Goal: Information Seeking & Learning: Learn about a topic

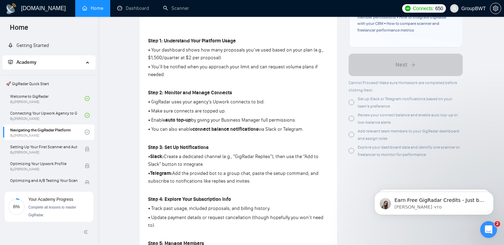
scroll to position [195, 0]
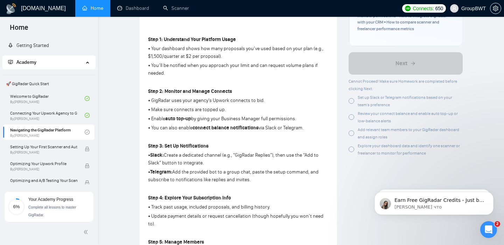
click at [431, 99] on span "Set up Slack or Telegram notifications based on your team’s preference" at bounding box center [405, 101] width 94 height 12
click at [351, 118] on div at bounding box center [351, 117] width 6 height 6
click at [351, 134] on div at bounding box center [351, 133] width 6 height 6
click at [352, 150] on div at bounding box center [351, 149] width 6 height 6
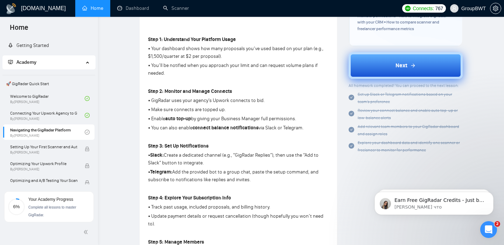
click at [404, 68] on span "Next" at bounding box center [401, 65] width 12 height 8
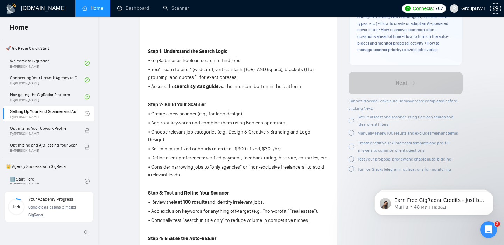
scroll to position [184, 0]
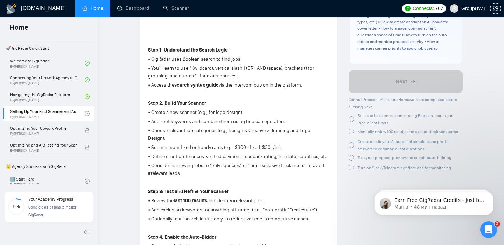
click at [352, 118] on div at bounding box center [351, 119] width 6 height 6
click at [351, 133] on div at bounding box center [351, 131] width 6 height 6
click at [350, 145] on div at bounding box center [351, 144] width 6 height 6
click at [351, 156] on div at bounding box center [351, 156] width 6 height 6
click at [350, 164] on div at bounding box center [351, 165] width 6 height 6
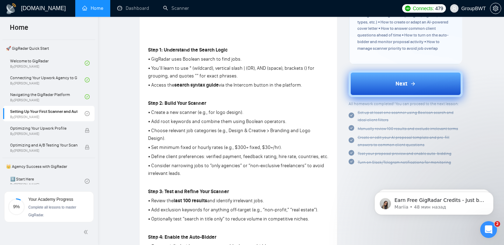
click at [418, 84] on button "Next" at bounding box center [405, 83] width 114 height 27
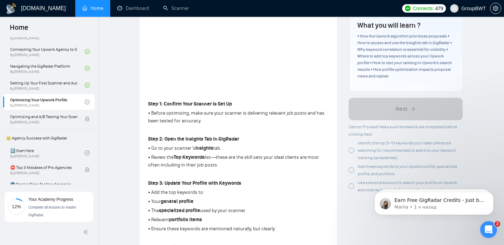
scroll to position [132, 0]
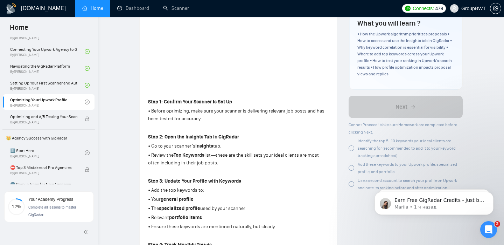
click at [351, 151] on div at bounding box center [351, 148] width 6 height 6
click at [351, 169] on div at bounding box center [351, 168] width 6 height 6
click at [349, 185] on div at bounding box center [351, 184] width 6 height 6
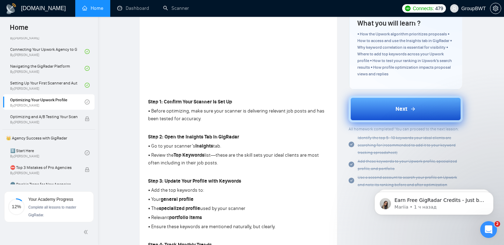
click at [398, 112] on span "Next" at bounding box center [401, 109] width 12 height 8
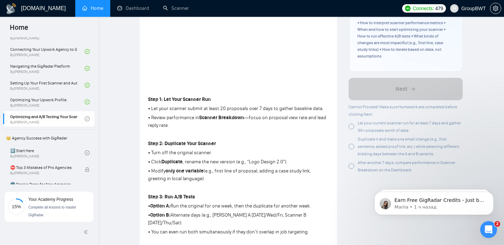
scroll to position [155, 0]
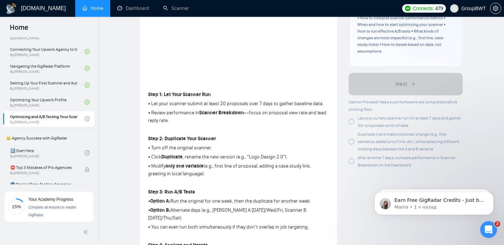
click at [352, 121] on div at bounding box center [351, 122] width 6 height 6
click at [352, 143] on div at bounding box center [351, 142] width 6 height 6
click at [351, 161] on div at bounding box center [351, 161] width 6 height 6
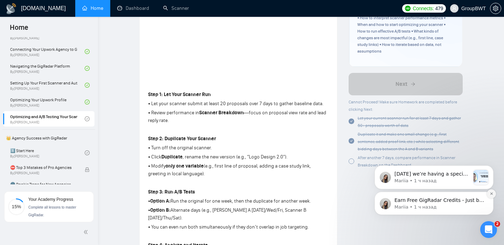
click at [491, 194] on icon "Dismiss notification" at bounding box center [491, 193] width 4 height 4
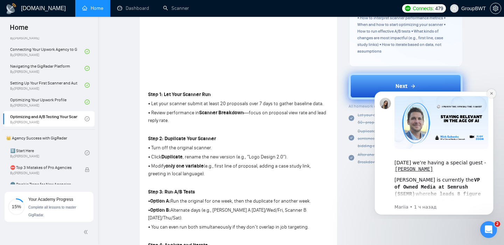
click at [491, 92] on icon "Dismiss notification" at bounding box center [491, 93] width 4 height 4
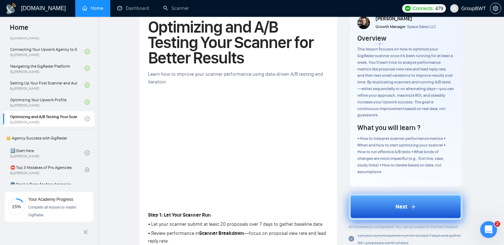
scroll to position [28, 0]
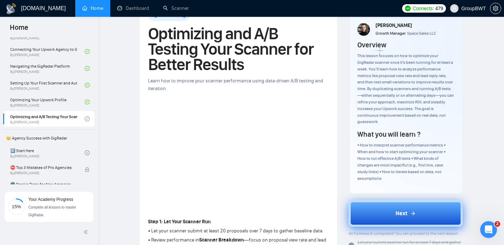
click at [410, 214] on icon at bounding box center [413, 213] width 6 height 6
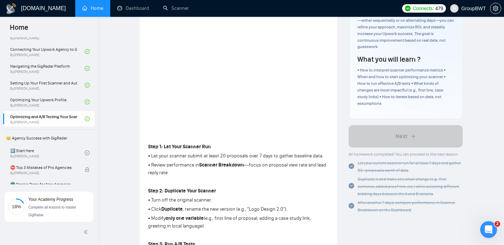
scroll to position [108, 0]
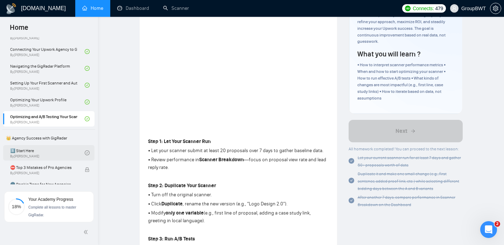
click at [68, 153] on link "1️⃣ Start Here By Vadym Ovcharenko" at bounding box center [47, 152] width 75 height 15
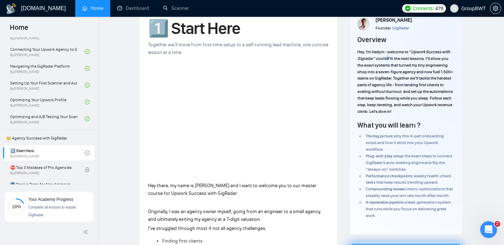
scroll to position [33, 0]
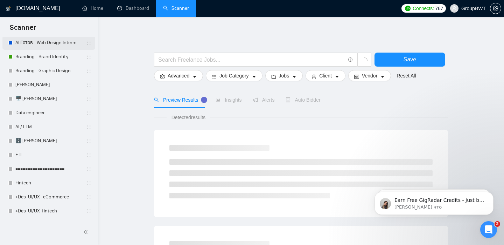
scroll to position [136, 0]
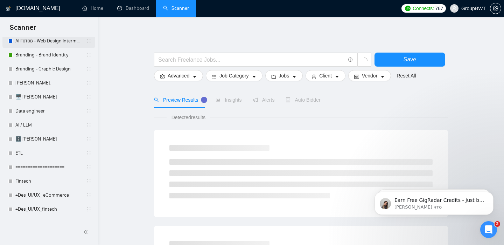
click at [60, 109] on link "Data engineer" at bounding box center [48, 111] width 66 height 14
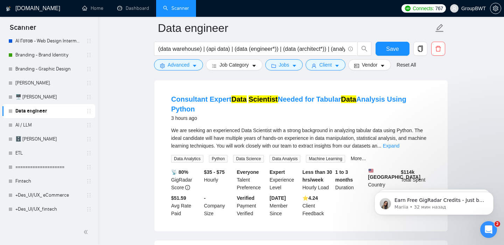
scroll to position [72, 0]
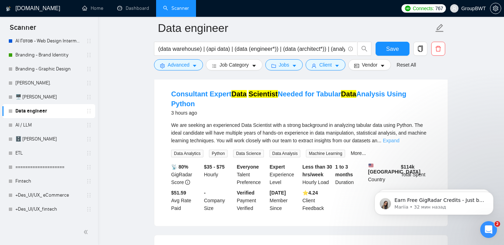
click at [399, 138] on link "Expand" at bounding box center [391, 141] width 16 height 6
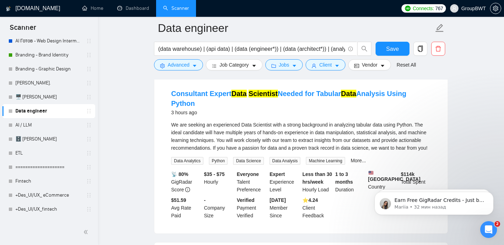
scroll to position [74, 0]
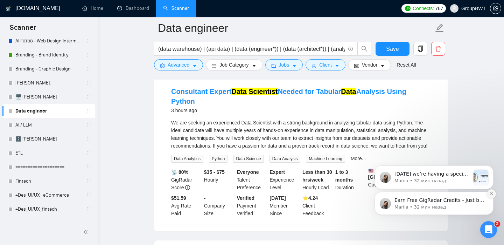
click at [490, 195] on icon "Dismiss notification" at bounding box center [491, 193] width 4 height 4
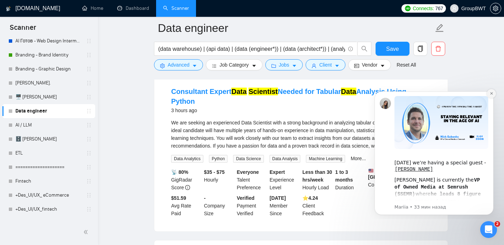
click at [490, 94] on icon "Dismiss notification" at bounding box center [491, 93] width 4 height 4
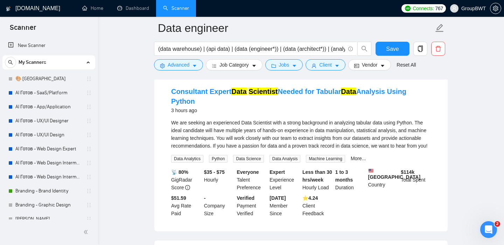
scroll to position [136, 0]
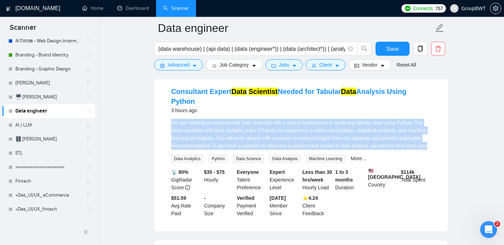
drag, startPoint x: 172, startPoint y: 114, endPoint x: 207, endPoint y: 142, distance: 45.1
click at [207, 142] on div "We are seeking an experienced Data Scientist with a strong background in analyz…" at bounding box center [301, 134] width 260 height 31
copy div "We are seeking an experienced Data Scientist with a strong background in analyz…"
click at [297, 136] on div "We are seeking an experienced Data Scientist with a strong background in analyz…" at bounding box center [301, 134] width 260 height 31
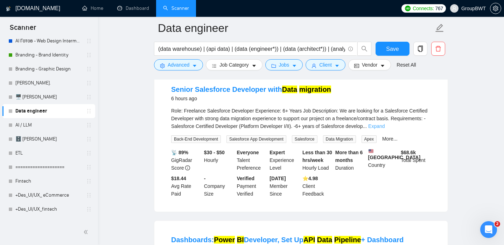
scroll to position [245, 0]
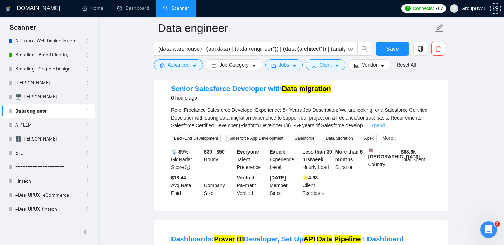
click at [385, 127] on link "Expand" at bounding box center [376, 125] width 16 height 6
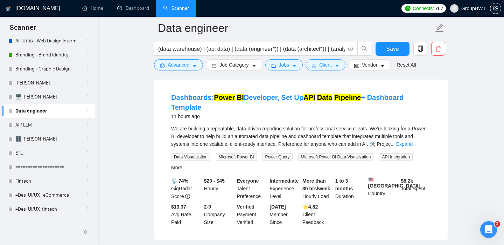
scroll to position [402, 0]
click at [413, 146] on link "Expand" at bounding box center [404, 144] width 16 height 6
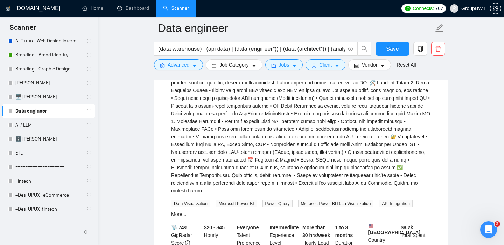
scroll to position [465, 0]
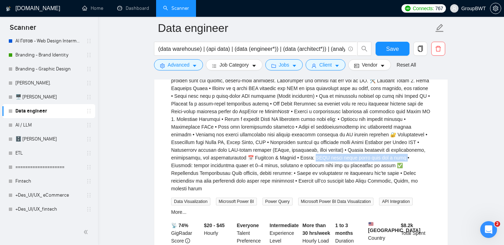
drag, startPoint x: 387, startPoint y: 166, endPoint x: 239, endPoint y: 171, distance: 148.8
click at [239, 171] on div "We are building a repeatable, data-driven reporting solution for professional s…" at bounding box center [301, 126] width 260 height 131
copy div "P using dummy excel data for a demo •"
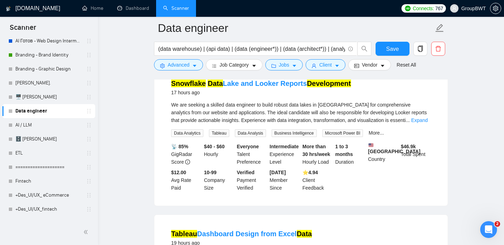
scroll to position [1004, 0]
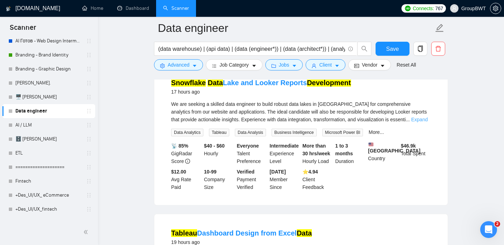
click at [420, 122] on link "Expand" at bounding box center [419, 120] width 16 height 6
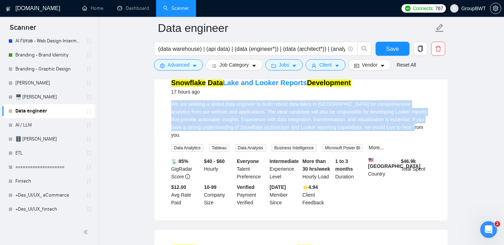
drag, startPoint x: 197, startPoint y: 153, endPoint x: 169, endPoint y: 120, distance: 43.0
click at [169, 120] on li "Snowflake Data Lake and Looker Reports Development 17 hours ago We are seeking …" at bounding box center [301, 142] width 276 height 140
copy div "We are seeking a skilled data engineer to build robust data lakes in Snowflake …"
click at [226, 130] on div "We are seeking a skilled data engineer to build robust data lakes in Snowflake …" at bounding box center [301, 119] width 260 height 38
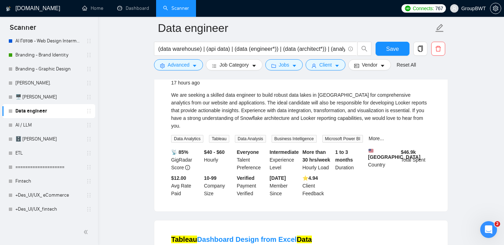
scroll to position [1014, 0]
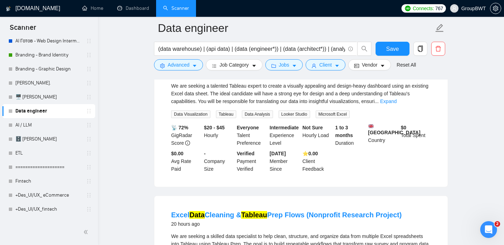
scroll to position [1183, 0]
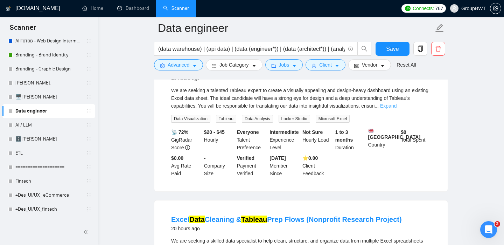
click at [396, 108] on link "Expand" at bounding box center [388, 106] width 16 height 6
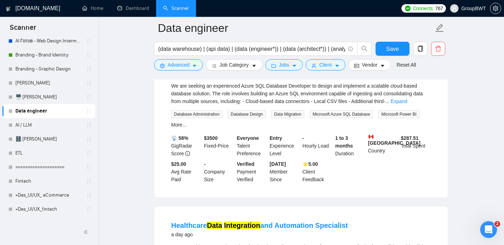
scroll to position [1507, 0]
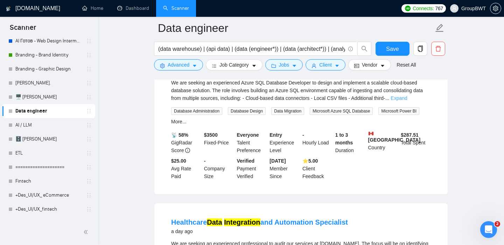
click at [407, 101] on link "Expand" at bounding box center [398, 98] width 16 height 6
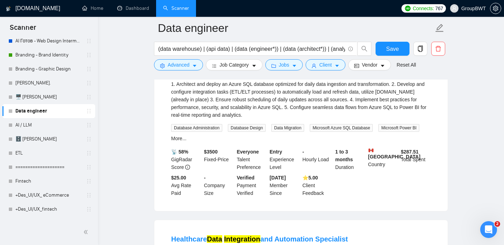
scroll to position [1530, 0]
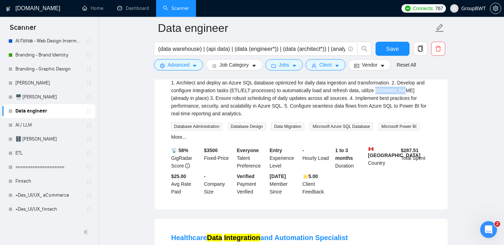
drag, startPoint x: 199, startPoint y: 129, endPoint x: 222, endPoint y: 129, distance: 22.7
click at [222, 117] on div "We are seeking an experienced Azure SQL Database Developer to design and implem…" at bounding box center [301, 87] width 260 height 62
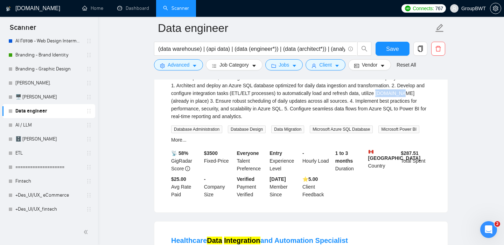
scroll to position [1526, 0]
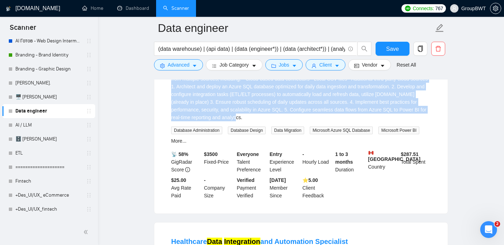
drag, startPoint x: 172, startPoint y: 94, endPoint x: 326, endPoint y: 148, distance: 163.3
click at [326, 121] on div "We are seeking an experienced Azure SQL Database Developer to design and implem…" at bounding box center [301, 90] width 260 height 62
copy div "We are seeking an experienced Azure SQL Database Developer to design and implem…"
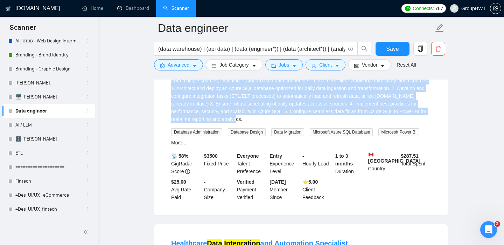
scroll to position [1524, 0]
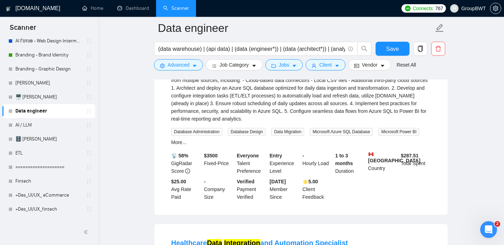
click at [444, 101] on div "Azure SQL: Data Integration & Power BI 20 hours ago We are seeking an experienc…" at bounding box center [300, 119] width 293 height 190
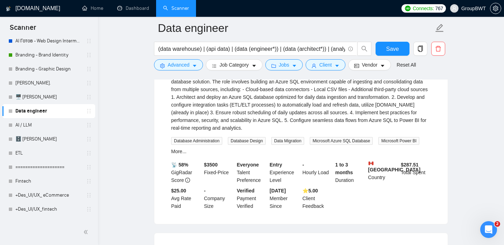
scroll to position [1516, 0]
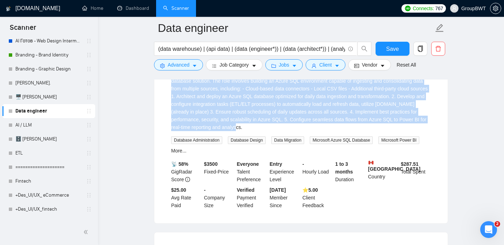
drag, startPoint x: 322, startPoint y: 159, endPoint x: 169, endPoint y: 104, distance: 162.1
click at [169, 104] on li "Azure SQL: Data Integration & Power BI 20 hours ago We are seeking an experienc…" at bounding box center [301, 127] width 276 height 173
copy div "We are seeking an experienced Azure SQL Database Developer to design and implem…"
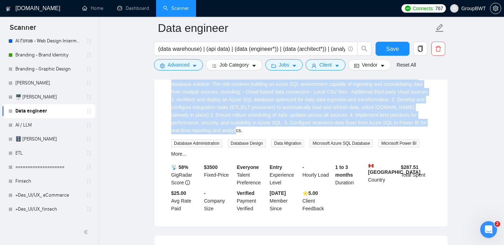
scroll to position [1513, 0]
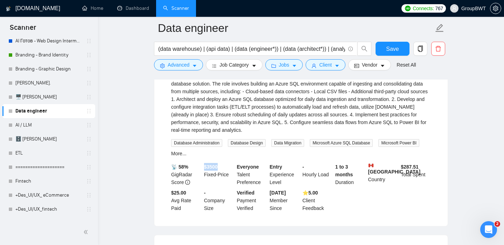
drag, startPoint x: 204, startPoint y: 198, endPoint x: 221, endPoint y: 199, distance: 17.5
click at [221, 186] on div "$ 3500 Fixed-Price" at bounding box center [219, 174] width 33 height 23
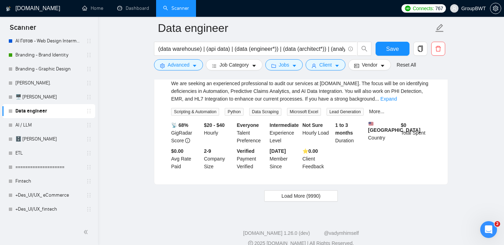
scroll to position [1703, 0]
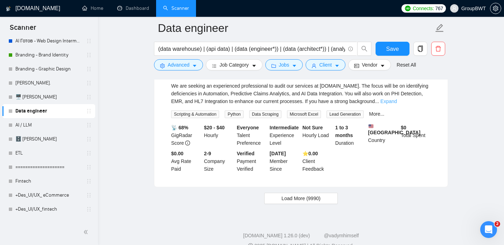
click at [397, 104] on link "Expand" at bounding box center [388, 101] width 16 height 6
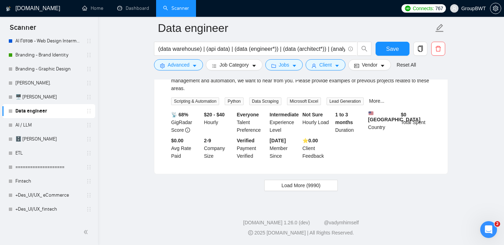
scroll to position [1761, 0]
click at [315, 184] on span "Load More (9990)" at bounding box center [300, 185] width 39 height 8
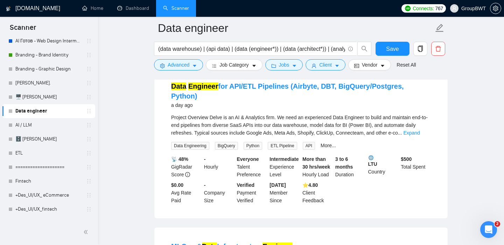
scroll to position [2158, 0]
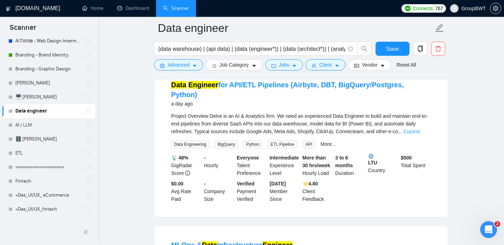
click at [418, 134] on link "Expand" at bounding box center [411, 131] width 16 height 6
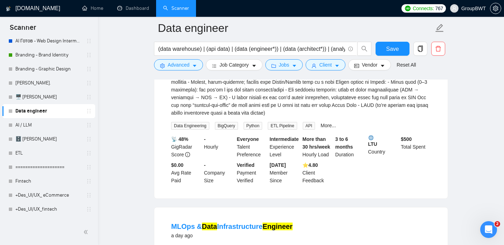
scroll to position [2387, 0]
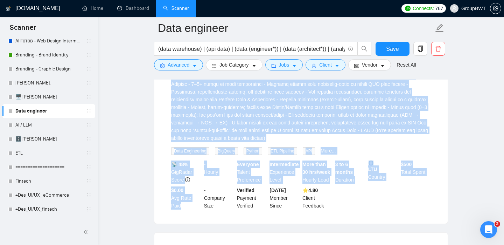
scroll to position [2370, 0]
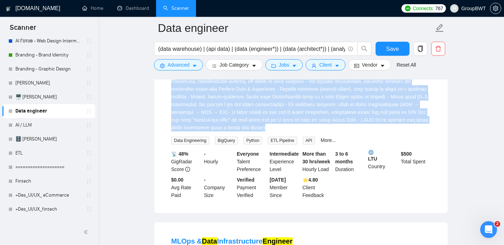
drag, startPoint x: 171, startPoint y: 84, endPoint x: 211, endPoint y: 158, distance: 83.9
click at [211, 131] on div "Project Overview\a\aDelve is an AI & Analytics firm. We need an experienced Dat…" at bounding box center [301, 15] width 260 height 231
copy div "Project Overview Delve is an AI & Analytics firm. We need an experienced Data E…"
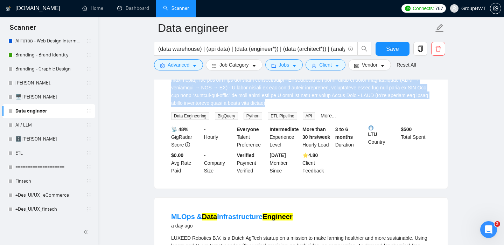
scroll to position [2395, 0]
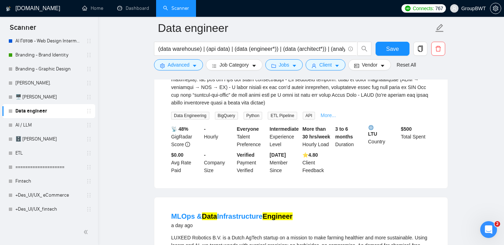
click at [335, 118] on link "More..." at bounding box center [327, 115] width 15 height 6
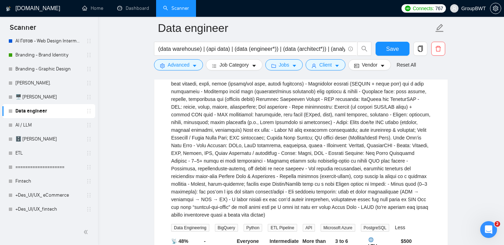
scroll to position [2290, 0]
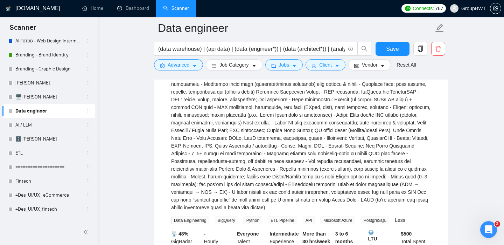
click at [367, 170] on div "Project Overview\a\aDelve is an AI & Analytics firm. We need an experienced Dat…" at bounding box center [301, 95] width 260 height 231
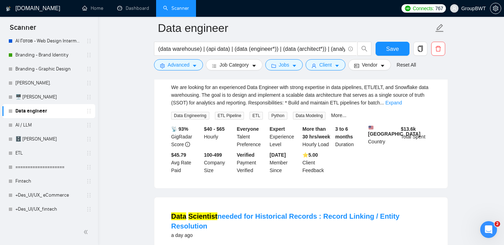
scroll to position [3168, 0]
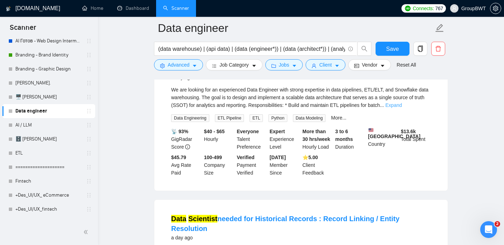
click at [402, 108] on link "Expand" at bounding box center [393, 105] width 16 height 6
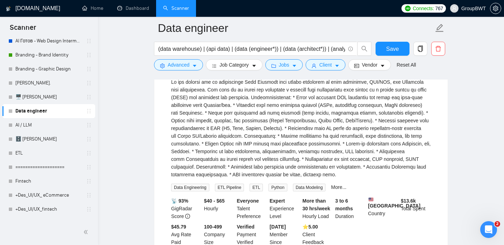
scroll to position [3175, 0]
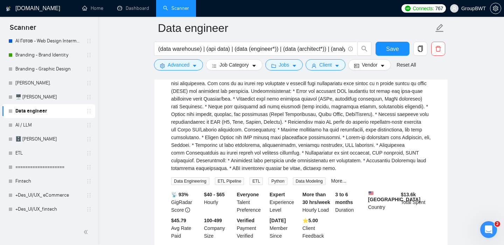
scroll to position [3172, 0]
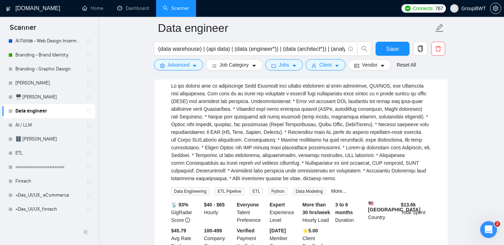
drag, startPoint x: 192, startPoint y: 210, endPoint x: 173, endPoint y: 111, distance: 100.5
click at [173, 111] on div "We are looking for an experienced Data Engineer with strong expertise in data p…" at bounding box center [301, 132] width 260 height 100
copy div "We are looking for an experienced Data Engineer with strong expertise in data p…"
click at [309, 182] on div "We are looking for an experienced Data Engineer with strong expertise in data p…" at bounding box center [301, 132] width 260 height 100
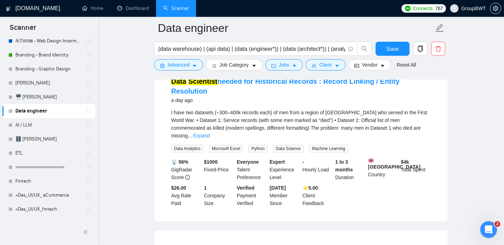
scroll to position [3383, 0]
click at [210, 138] on link "Expand" at bounding box center [201, 135] width 16 height 6
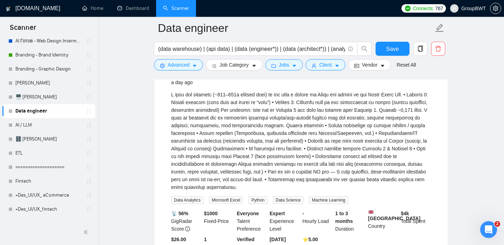
scroll to position [3403, 0]
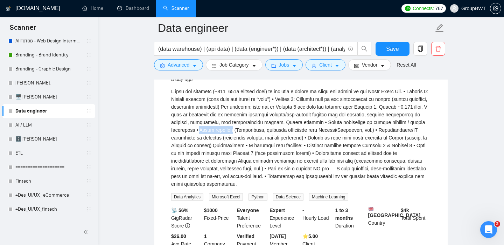
drag, startPoint x: 281, startPoint y: 158, endPoint x: 316, endPoint y: 156, distance: 35.4
click at [316, 156] on div "I have two datasets (~300–400k records each) of men from a region of India who …" at bounding box center [301, 137] width 260 height 100
copy div "Fuzzy matching"
drag, startPoint x: 264, startPoint y: 197, endPoint x: 307, endPoint y: 196, distance: 42.7
click at [307, 188] on div "I have two datasets (~300–400k records each) of men from a region of India who …" at bounding box center [301, 137] width 260 height 100
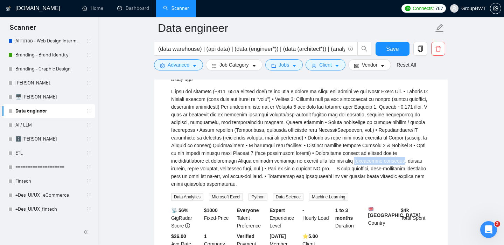
copy div "(geocoding projects"
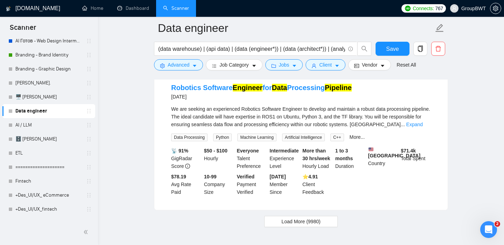
scroll to position [3615, 0]
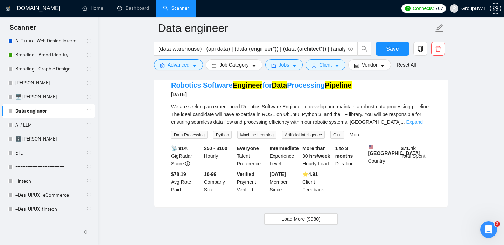
click at [418, 125] on link "Expand" at bounding box center [414, 122] width 16 height 6
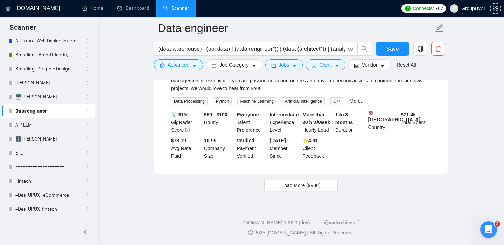
scroll to position [3696, 0]
click at [323, 187] on button "Load More (9980)" at bounding box center [300, 184] width 73 height 11
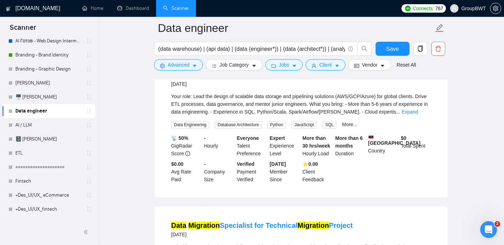
scroll to position [3799, 0]
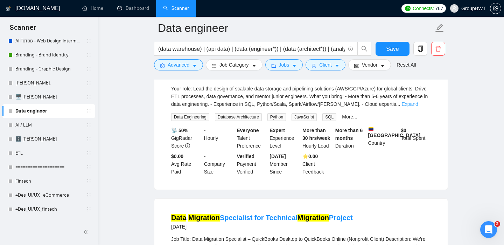
click at [418, 107] on link "Expand" at bounding box center [409, 104] width 16 height 6
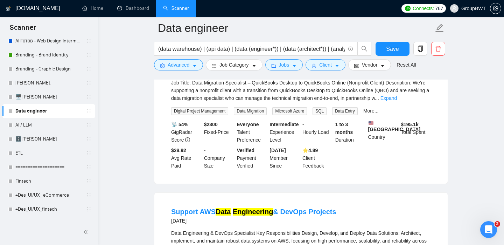
scroll to position [3975, 0]
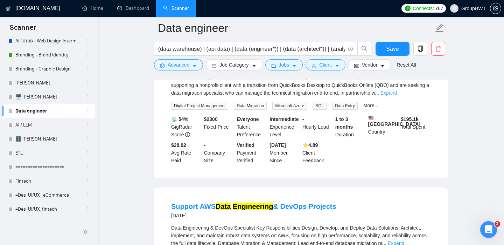
click at [397, 96] on link "Expand" at bounding box center [388, 93] width 16 height 6
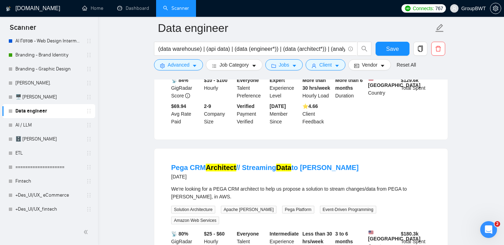
scroll to position [4267, 0]
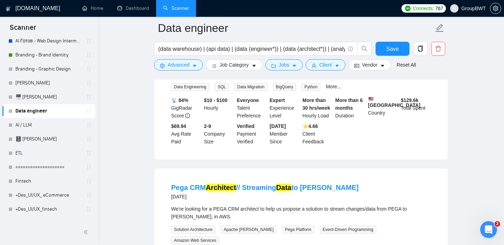
click at [404, 77] on link "Expand" at bounding box center [396, 74] width 16 height 6
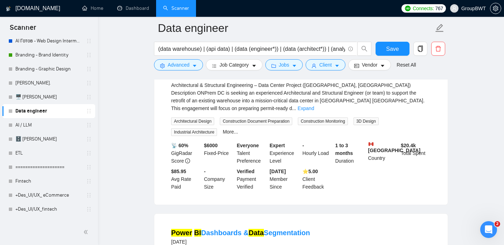
scroll to position [5083, 0]
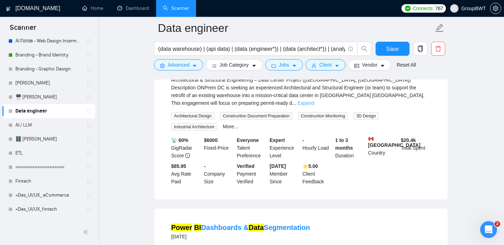
click at [314, 106] on link "Expand" at bounding box center [305, 103] width 16 height 6
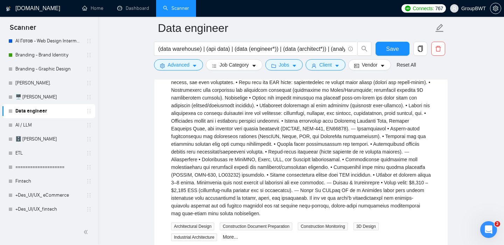
scroll to position [5129, 0]
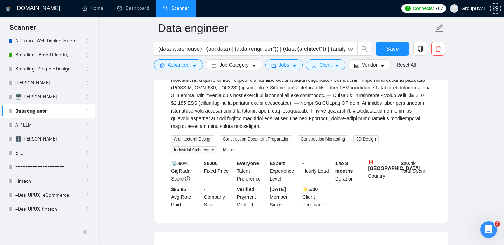
scroll to position [5215, 0]
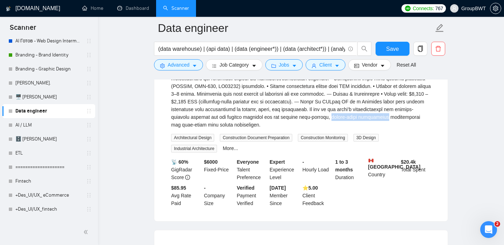
drag, startPoint x: 238, startPoint y: 176, endPoint x: 295, endPoint y: 171, distance: 56.9
click at [295, 128] on div "Architectural & Structural Engineering – Data Center Project (Alberta, Canada)\…" at bounding box center [301, 36] width 260 height 185
drag, startPoint x: 323, startPoint y: 176, endPoint x: 238, endPoint y: 178, distance: 85.7
click at [238, 128] on div "Architectural & Structural Engineering – Data Center Project (Alberta, Canada)\…" at bounding box center [301, 36] width 260 height 185
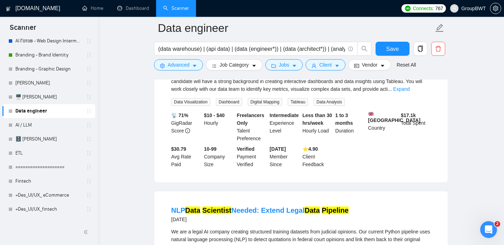
scroll to position [5559, 0]
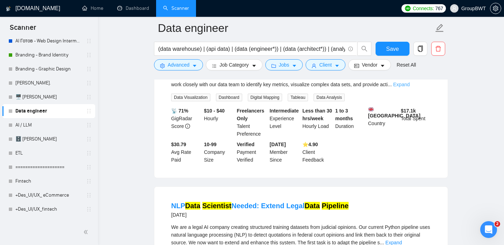
click at [409, 87] on link "Expand" at bounding box center [401, 85] width 16 height 6
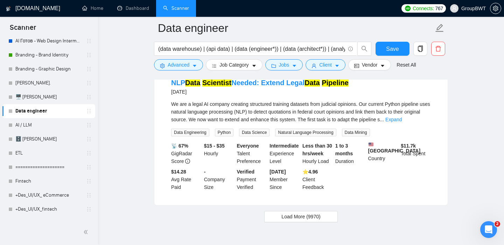
scroll to position [5709, 0]
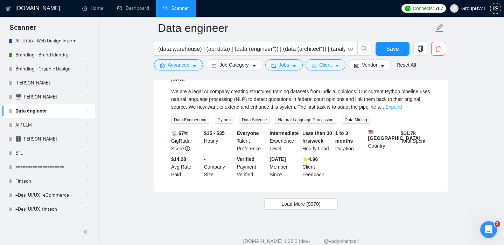
click at [402, 110] on link "Expand" at bounding box center [393, 107] width 16 height 6
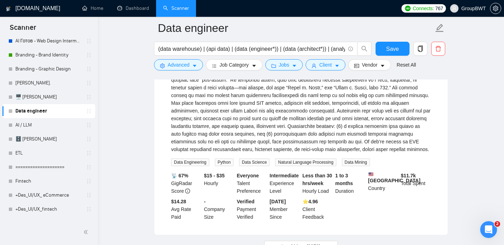
scroll to position [5760, 0]
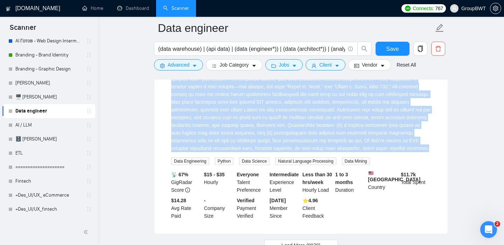
drag, startPoint x: 211, startPoint y: 212, endPoint x: 167, endPoint y: 96, distance: 124.2
click at [167, 96] on li "NLP Data Scientist Needed: Extend Legal Data Pipeline 2 days ago Data Engineeri…" at bounding box center [301, 116] width 276 height 217
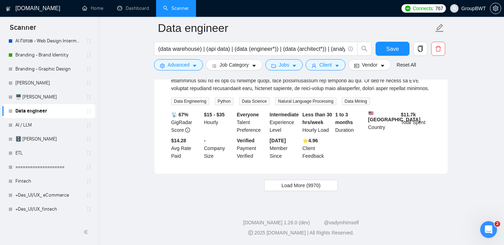
scroll to position [5887, 0]
click at [329, 182] on button "Load More (9970)" at bounding box center [300, 184] width 73 height 11
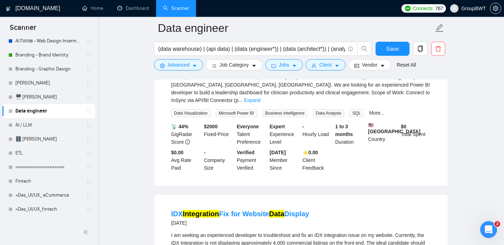
scroll to position [5977, 0]
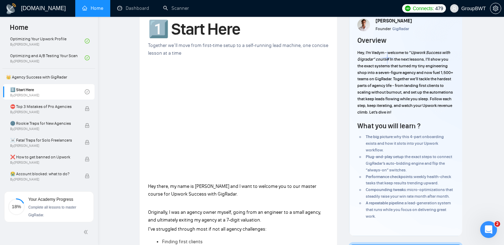
scroll to position [125, 0]
